Goal: Transaction & Acquisition: Purchase product/service

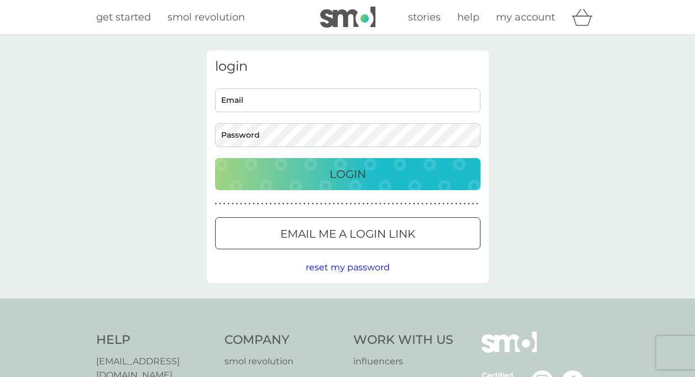
click at [290, 102] on input "Email" at bounding box center [348, 101] width 266 height 24
type input "ann_adler@hotmail.com"
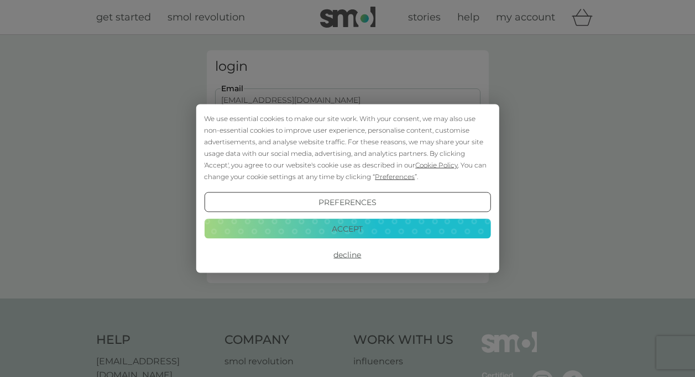
click at [343, 257] on button "Decline" at bounding box center [347, 255] width 287 height 20
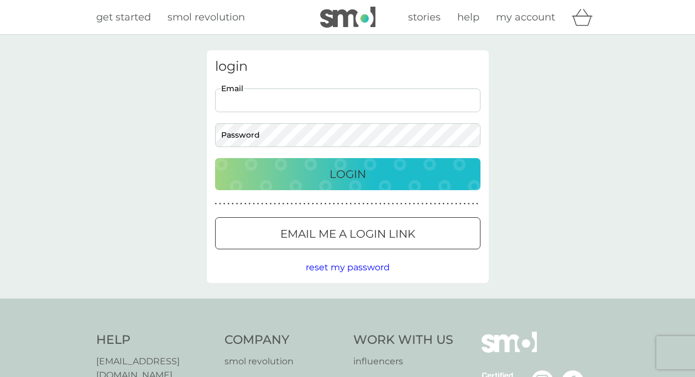
click at [247, 101] on input "Email" at bounding box center [348, 101] width 266 height 24
type input "ann_adler@hotmail.com"
click at [357, 171] on p "Login" at bounding box center [348, 174] width 37 height 18
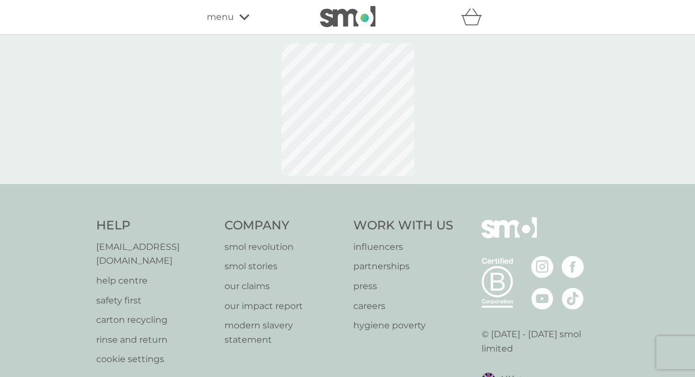
select select "119"
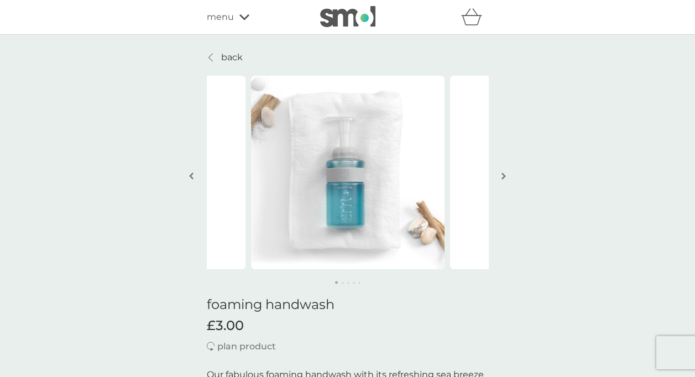
click at [503, 174] on img "button" at bounding box center [504, 176] width 4 height 8
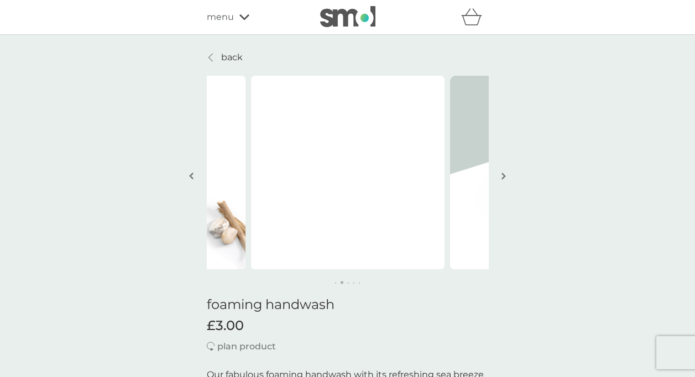
click at [503, 174] on img "button" at bounding box center [504, 176] width 4 height 8
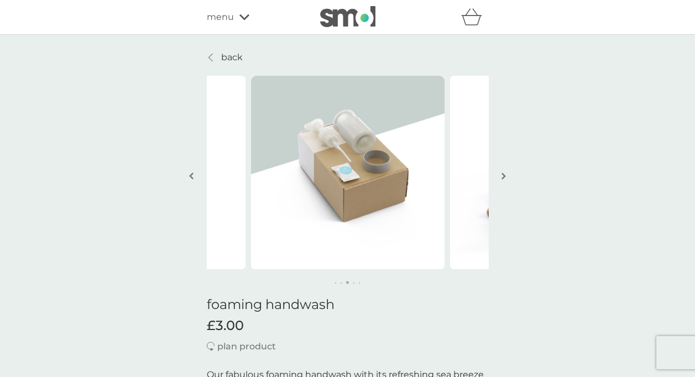
click at [505, 175] on img "button" at bounding box center [504, 176] width 4 height 8
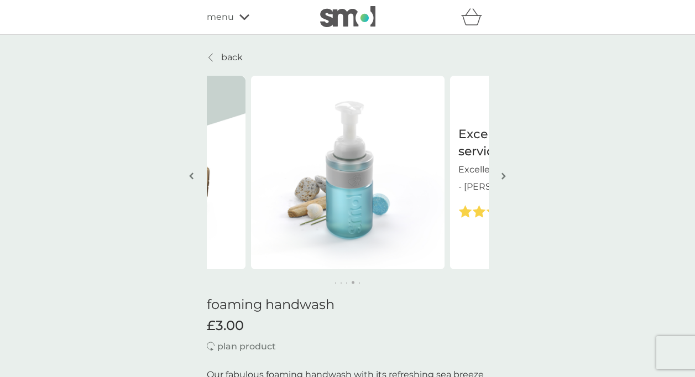
click at [505, 175] on img "button" at bounding box center [504, 176] width 4 height 8
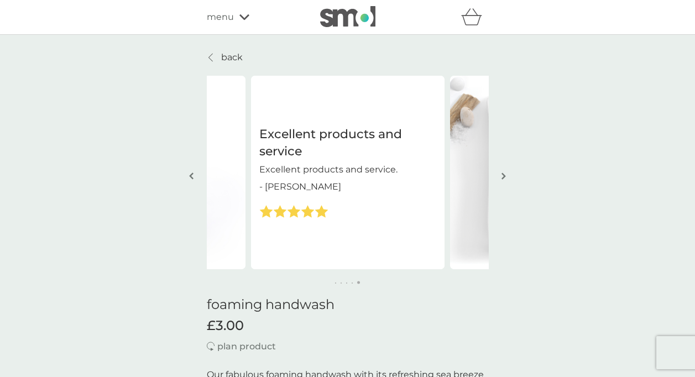
click at [505, 175] on img "button" at bounding box center [504, 176] width 4 height 8
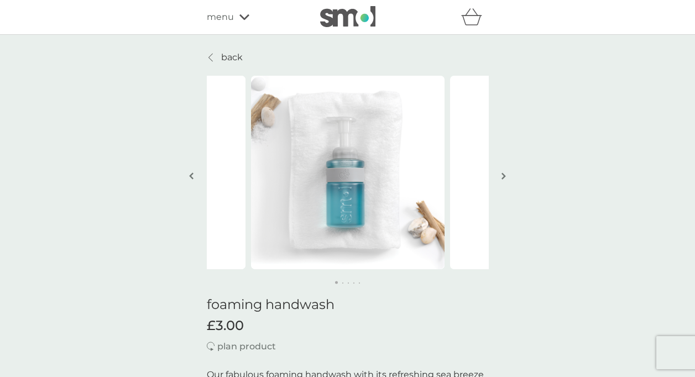
click at [505, 175] on img "button" at bounding box center [504, 176] width 4 height 8
